Goal: Navigation & Orientation: Find specific page/section

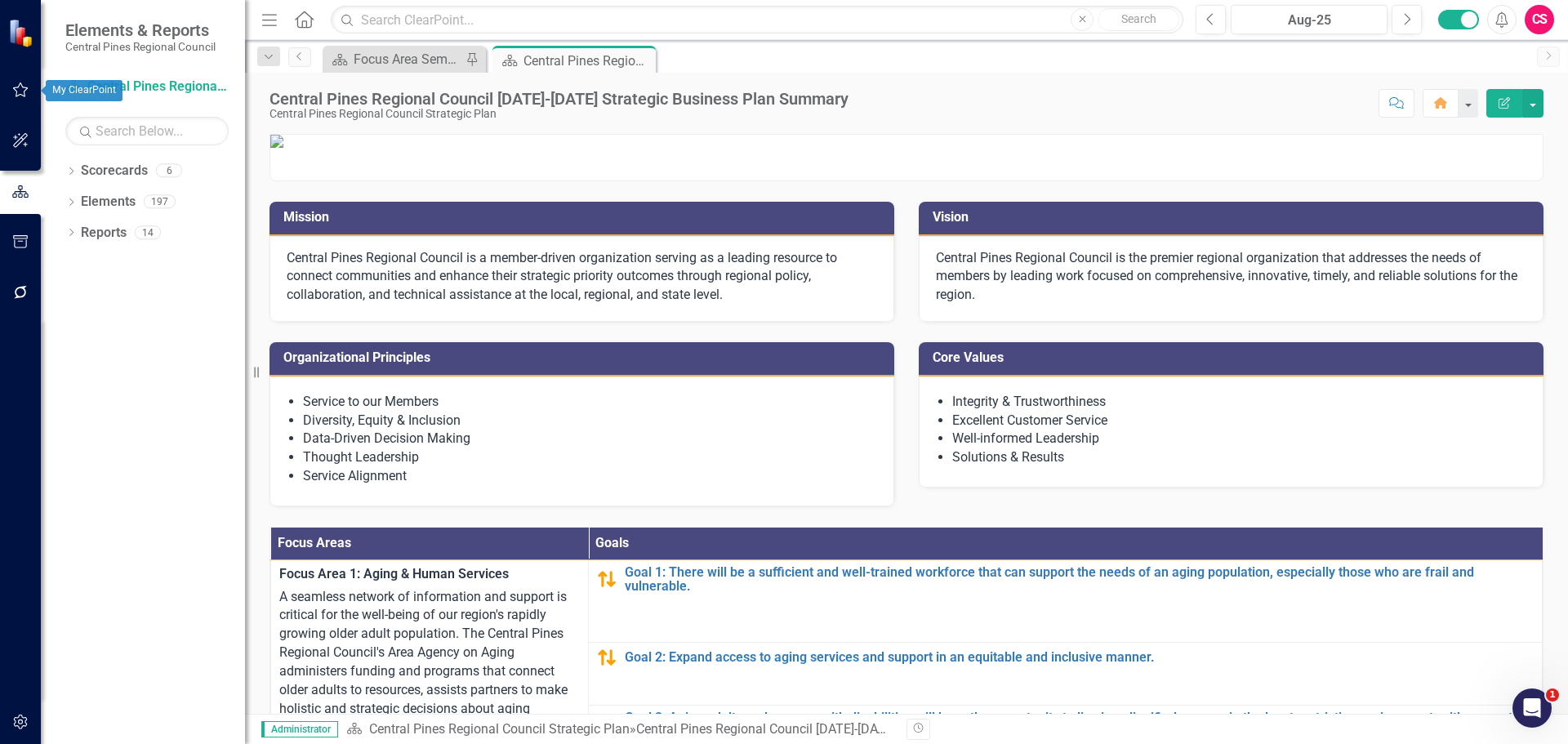
click at [20, 93] on icon "button" at bounding box center [20, 89] width 17 height 13
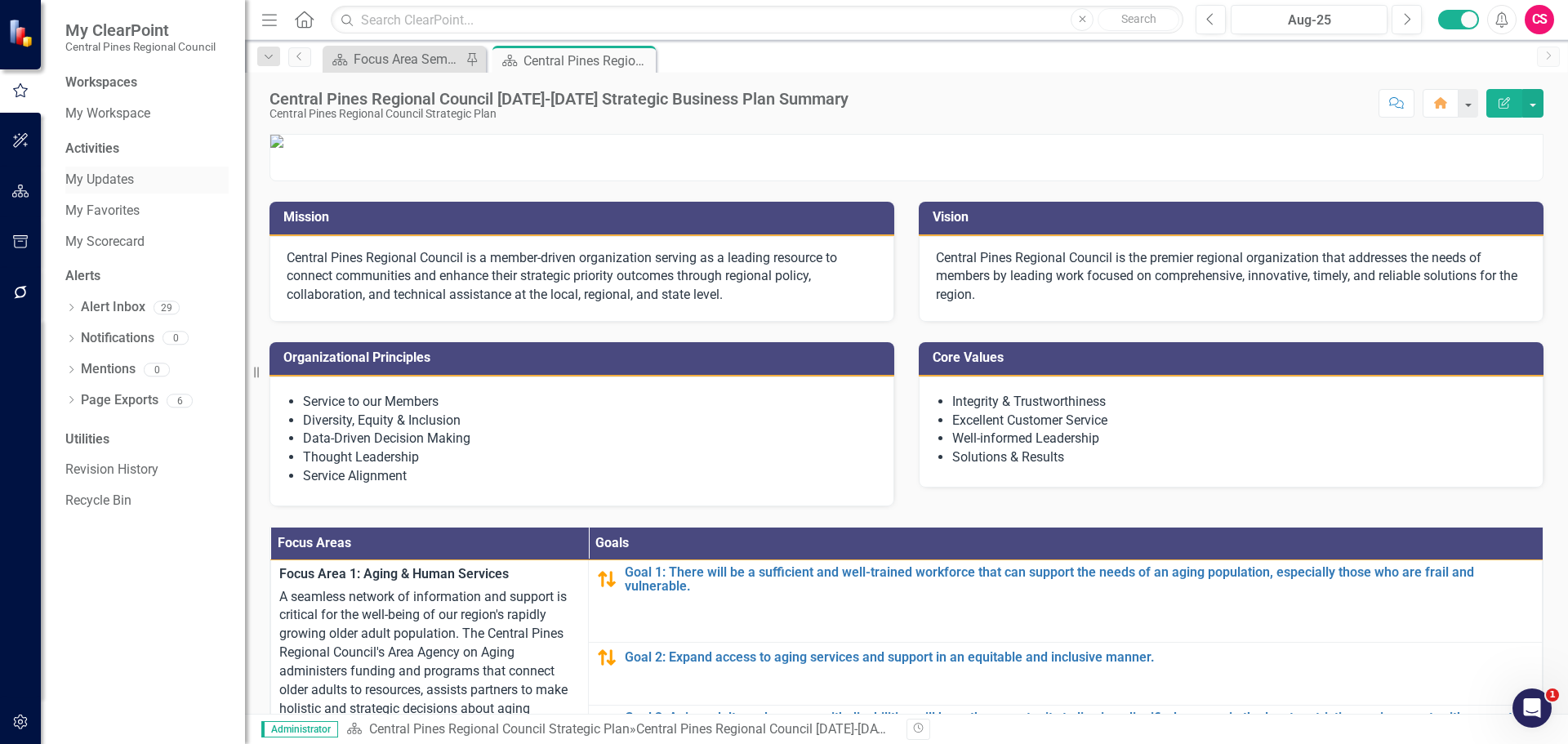
click at [114, 172] on link "My Updates" at bounding box center [147, 180] width 164 height 19
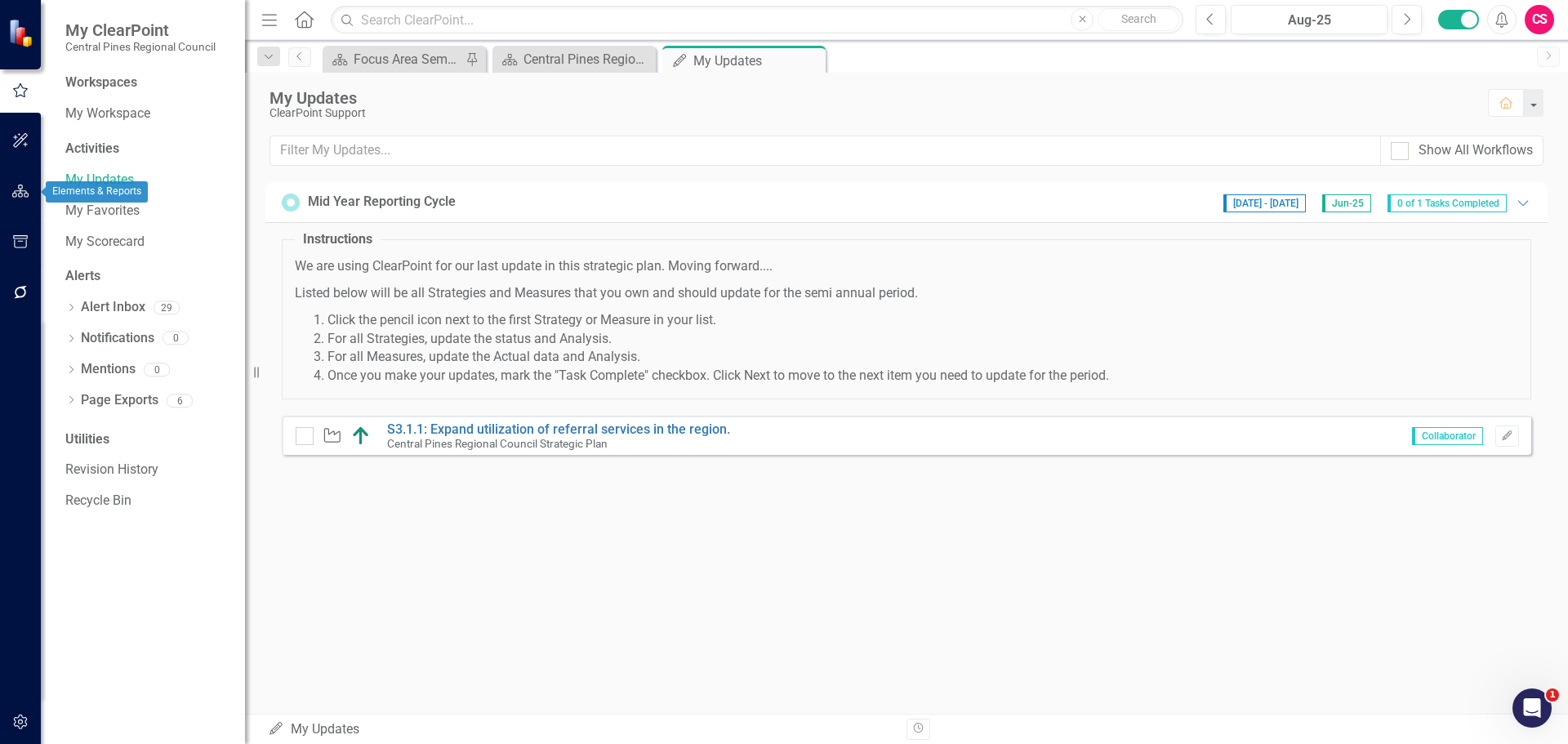
click at [12, 196] on icon "button" at bounding box center [20, 191] width 17 height 13
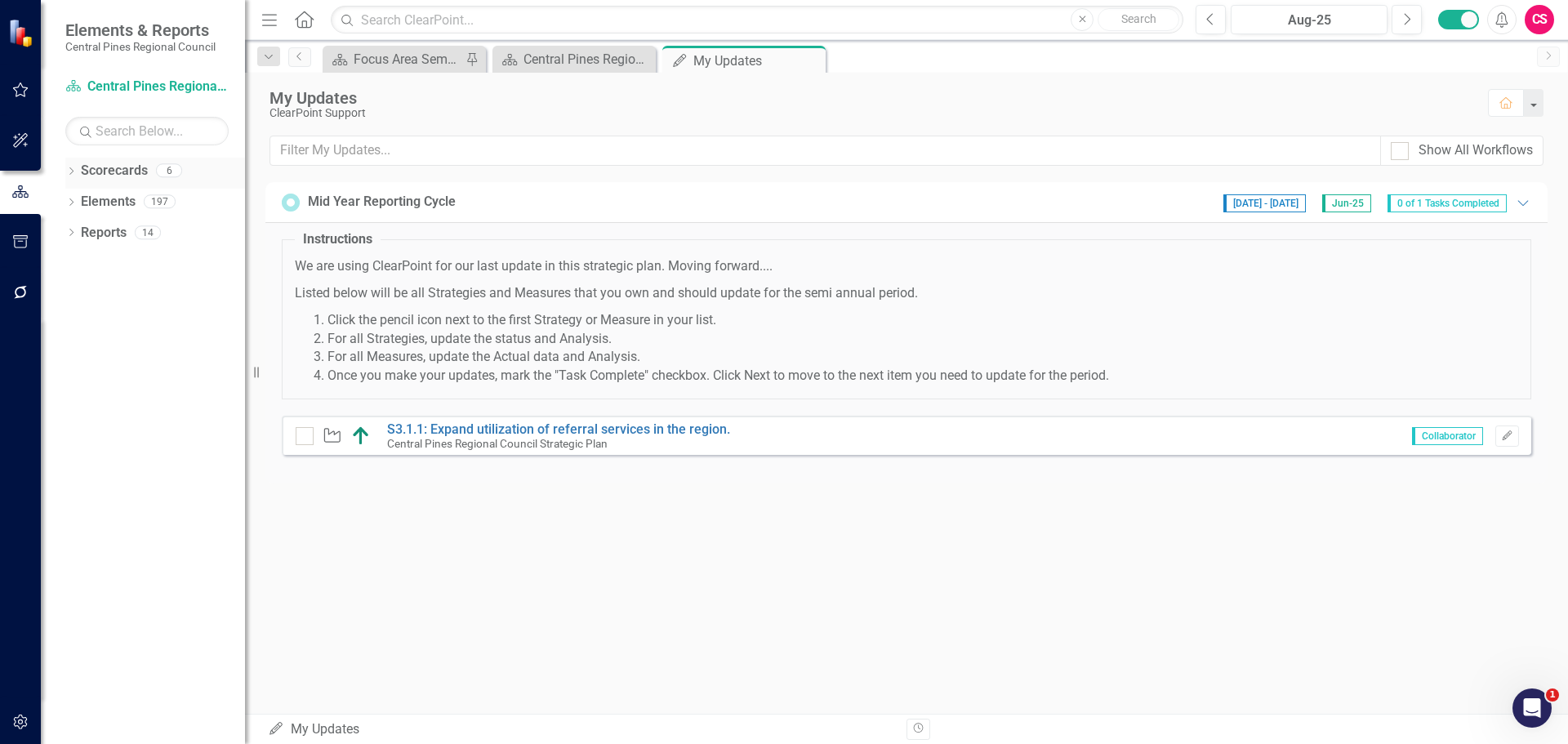
click at [73, 175] on icon "Dropdown" at bounding box center [71, 173] width 11 height 9
click at [79, 201] on icon "Dropdown" at bounding box center [80, 201] width 12 height 10
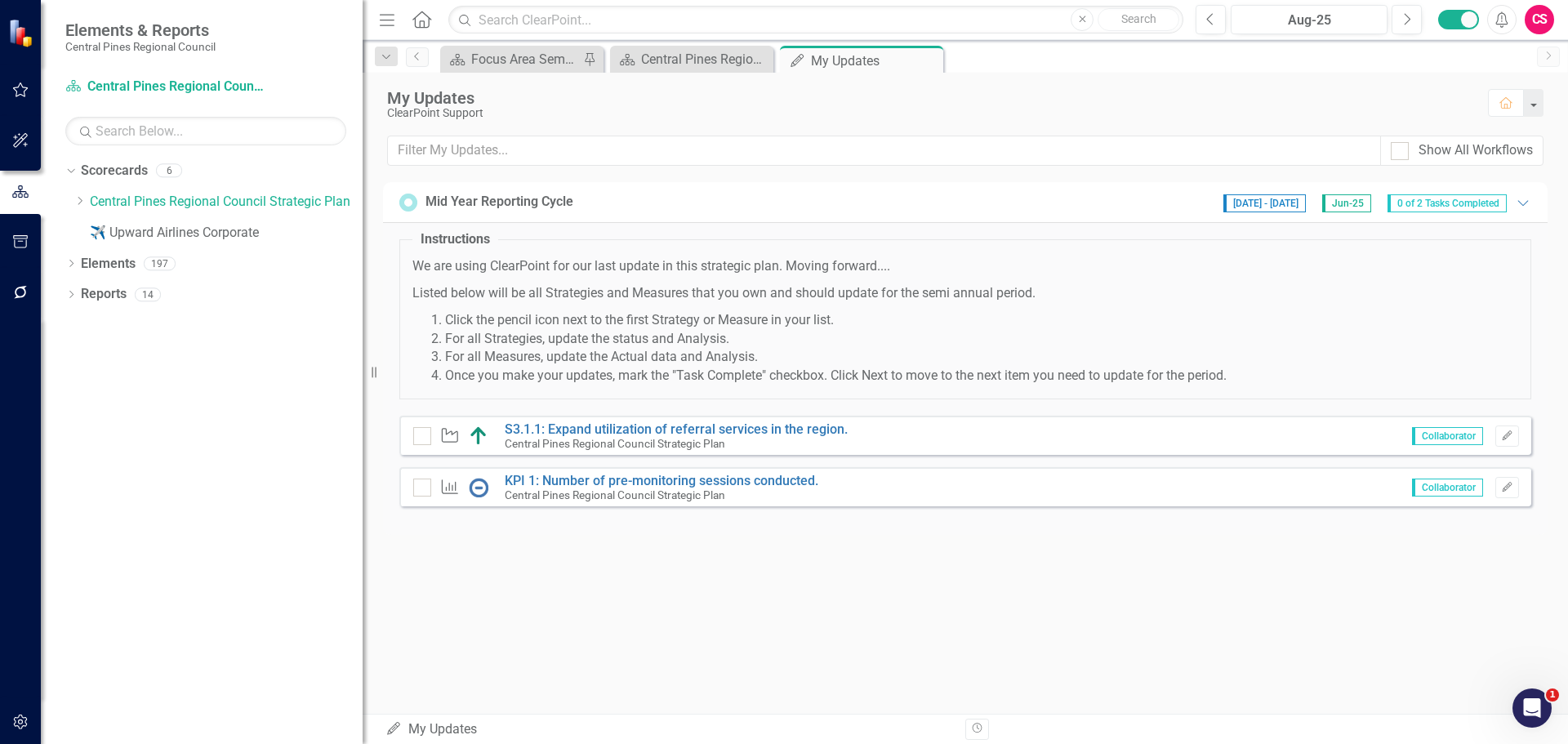
drag, startPoint x: 257, startPoint y: 368, endPoint x: 363, endPoint y: 377, distance: 106.4
click at [363, 377] on div "Resize" at bounding box center [369, 372] width 13 height 744
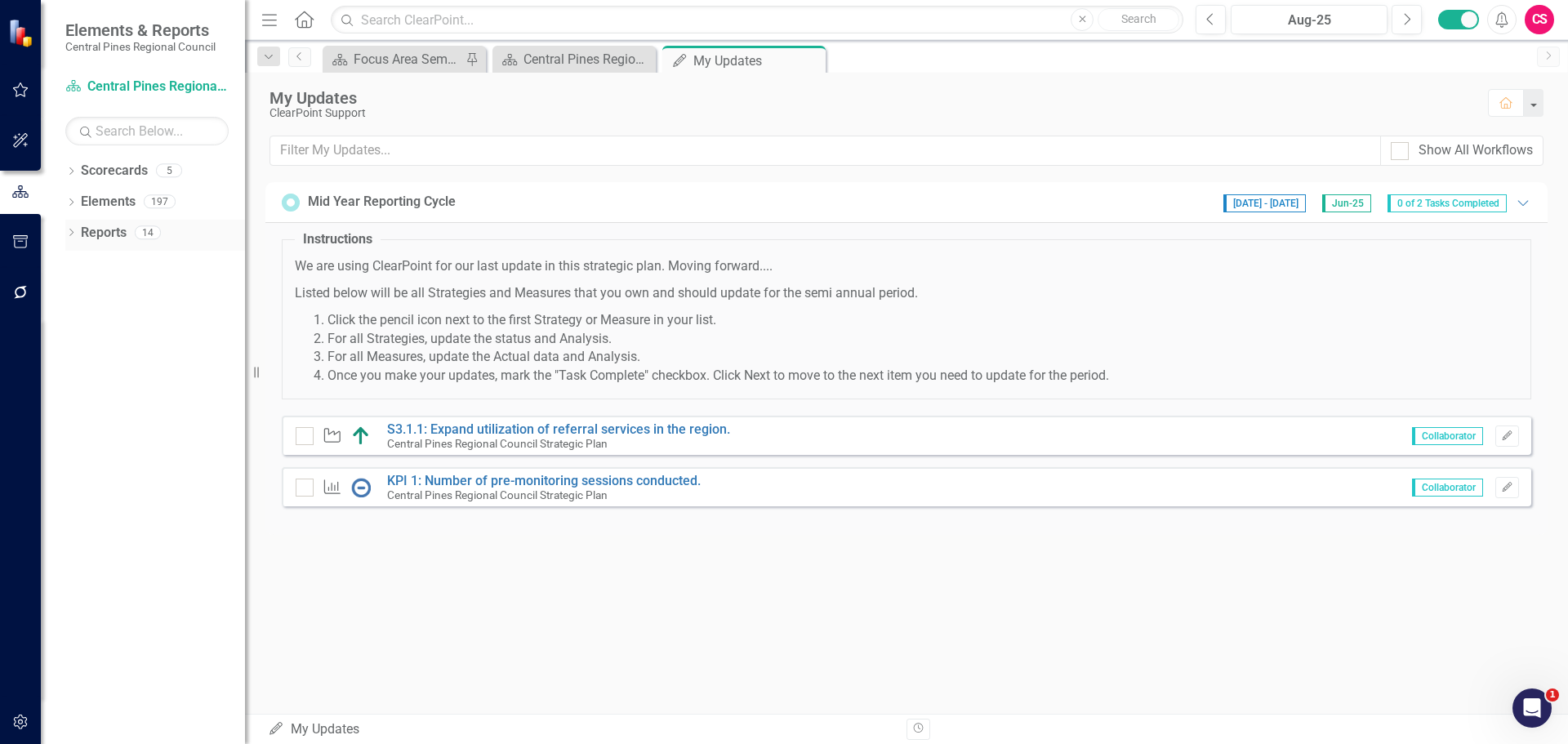
click at [72, 227] on div "Dropdown Reports 14" at bounding box center [155, 234] width 180 height 31
click at [68, 231] on icon "Dropdown" at bounding box center [71, 234] width 11 height 9
click at [80, 263] on icon "Dropdown" at bounding box center [78, 263] width 11 height 9
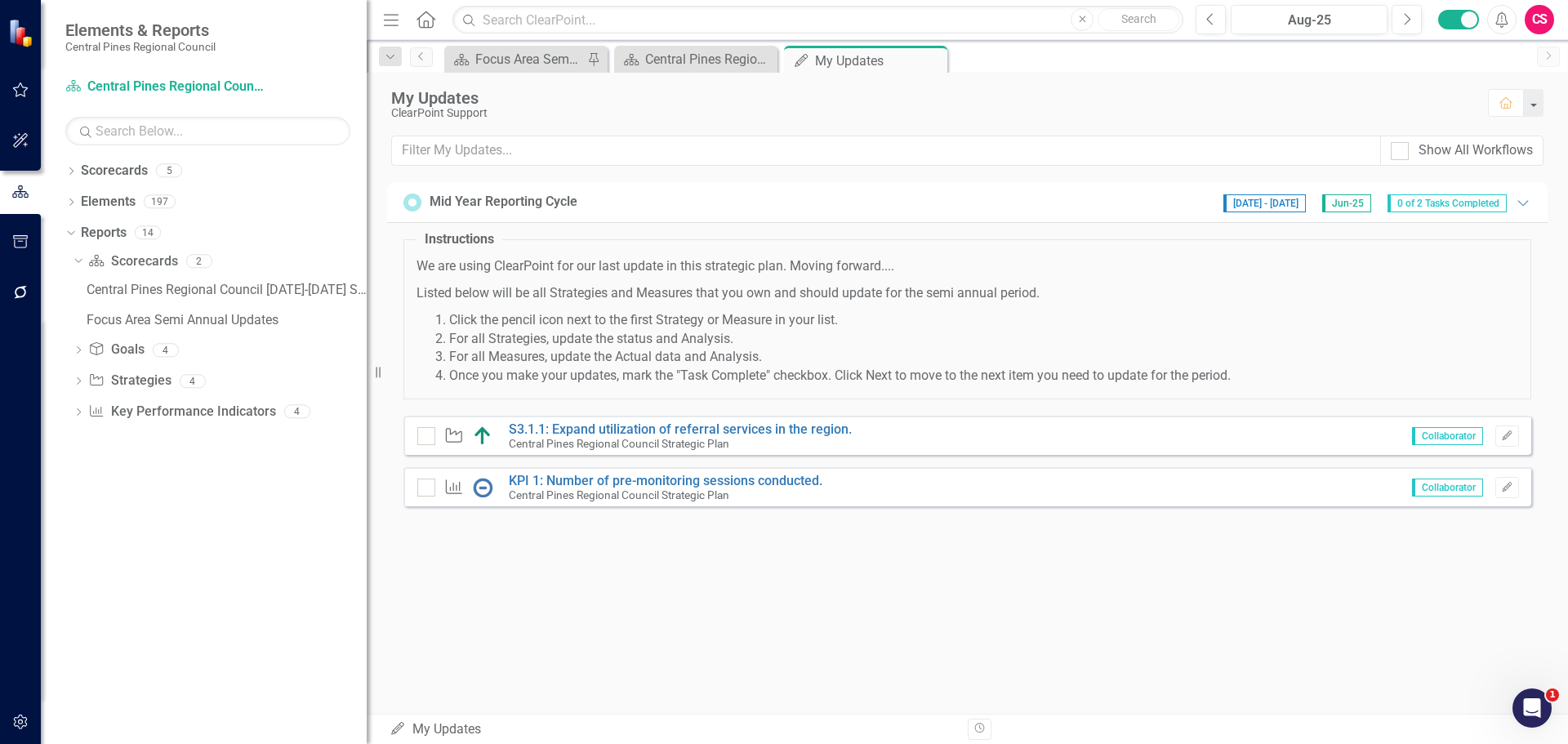
drag, startPoint x: 249, startPoint y: 367, endPoint x: 367, endPoint y: 365, distance: 118.0
click at [367, 365] on div "Resize" at bounding box center [373, 372] width 13 height 744
click at [216, 321] on div "Focus Area Semi Annual Updates" at bounding box center [226, 320] width 280 height 15
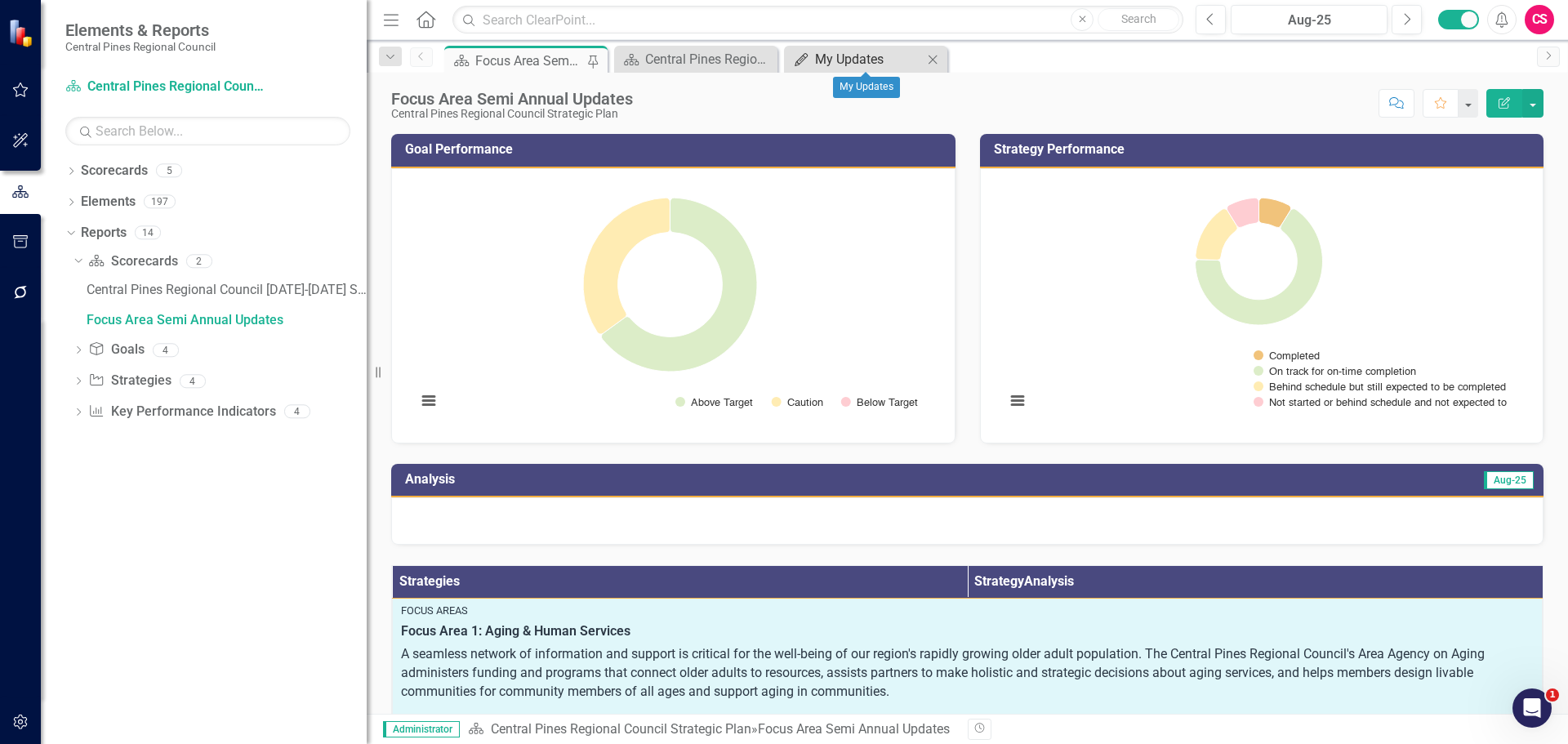
click at [864, 55] on div "My Updates" at bounding box center [868, 58] width 108 height 20
